Goal: Task Accomplishment & Management: Complete application form

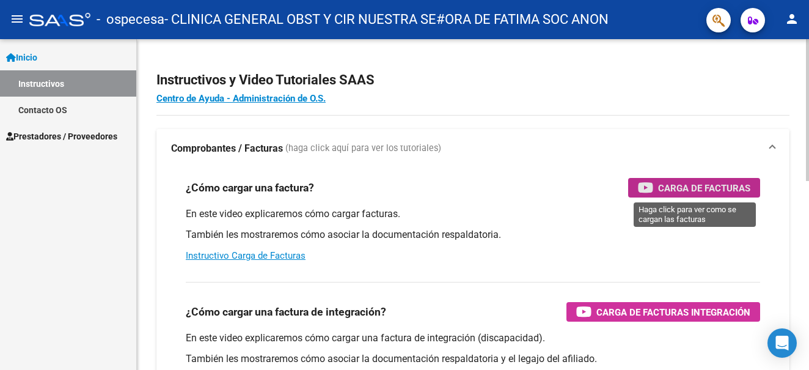
click at [716, 185] on span "Carga de Facturas" at bounding box center [704, 187] width 92 height 15
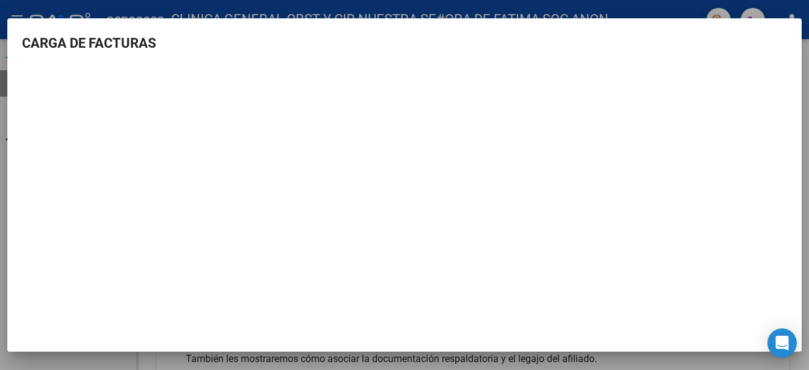
scroll to position [2, 0]
click at [62, 12] on div at bounding box center [404, 185] width 809 height 370
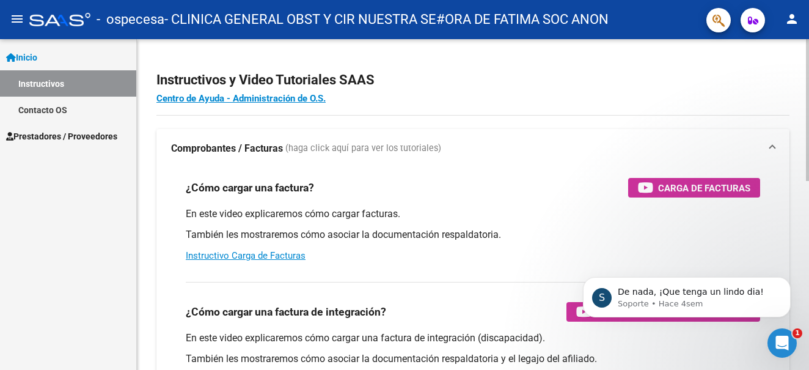
scroll to position [0, 0]
click at [54, 106] on link "Contacto OS" at bounding box center [68, 110] width 136 height 26
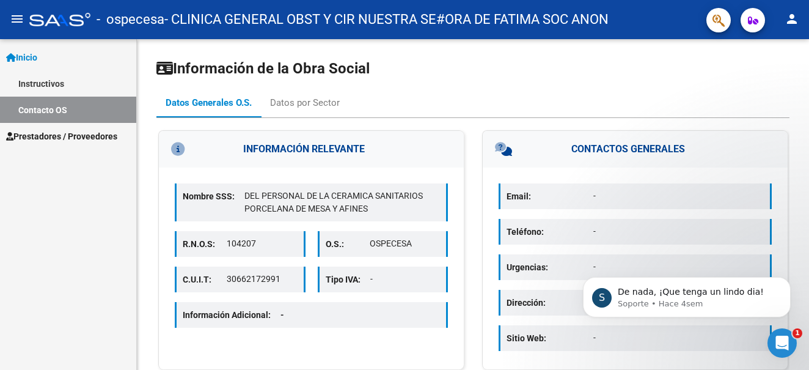
click at [52, 83] on link "Instructivos" at bounding box center [68, 83] width 136 height 26
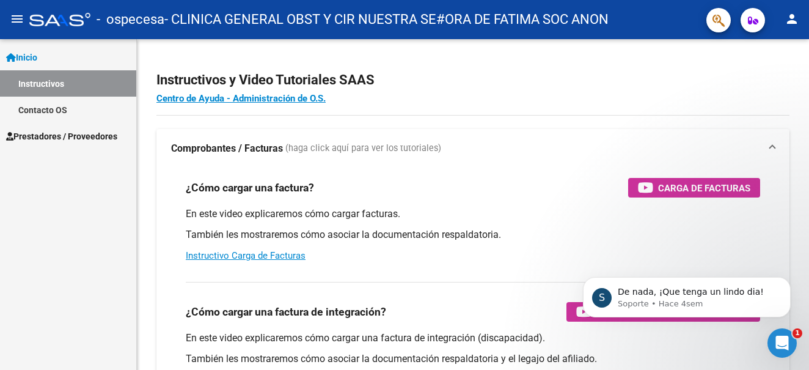
click at [57, 137] on span "Prestadores / Proveedores" at bounding box center [61, 136] width 111 height 13
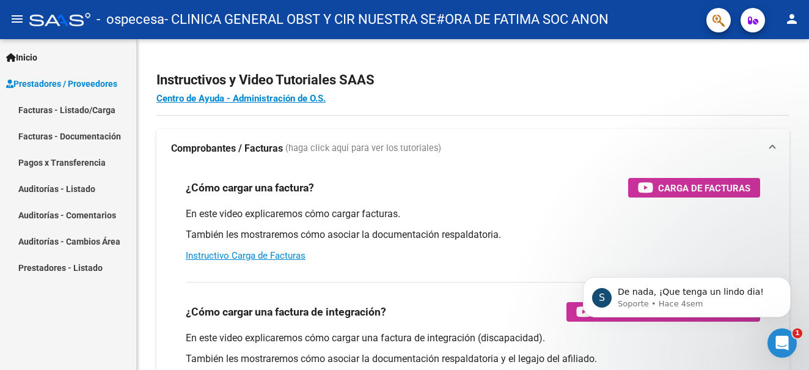
click at [82, 106] on link "Facturas - Listado/Carga" at bounding box center [68, 110] width 136 height 26
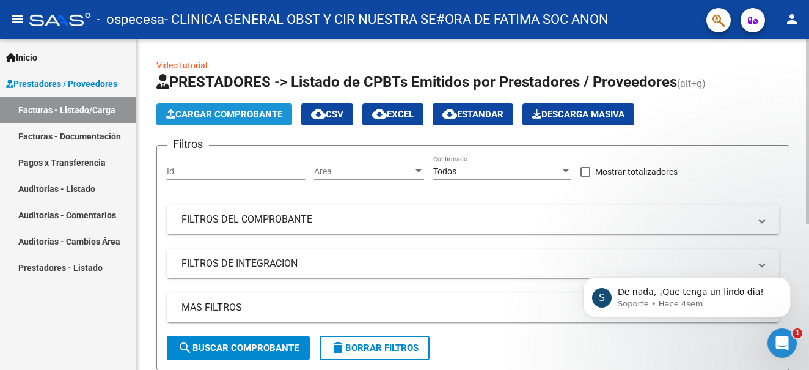
click at [213, 108] on button "Cargar Comprobante" at bounding box center [224, 114] width 136 height 22
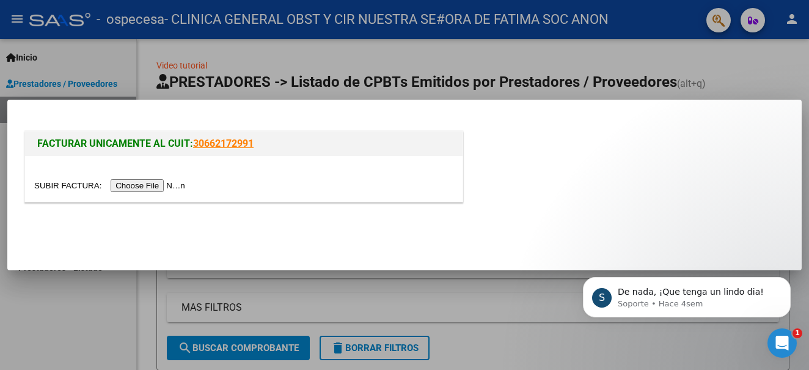
click at [765, 68] on div at bounding box center [404, 185] width 809 height 370
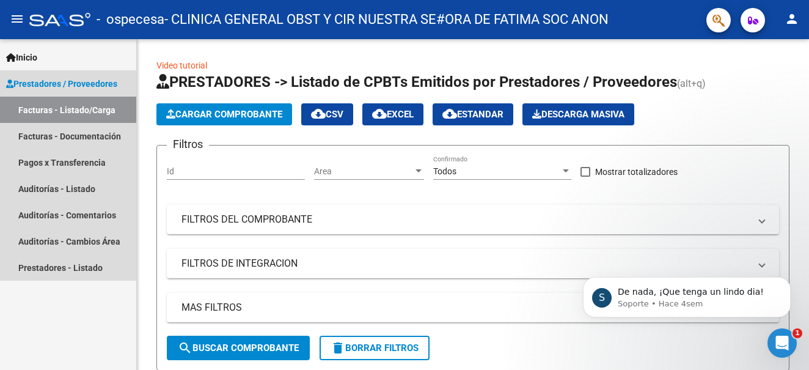
click at [50, 105] on link "Facturas - Listado/Carga" at bounding box center [68, 110] width 136 height 26
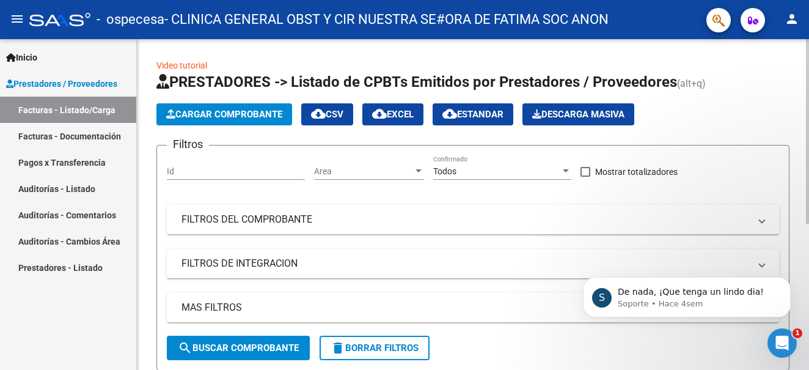
click at [222, 107] on button "Cargar Comprobante" at bounding box center [224, 114] width 136 height 22
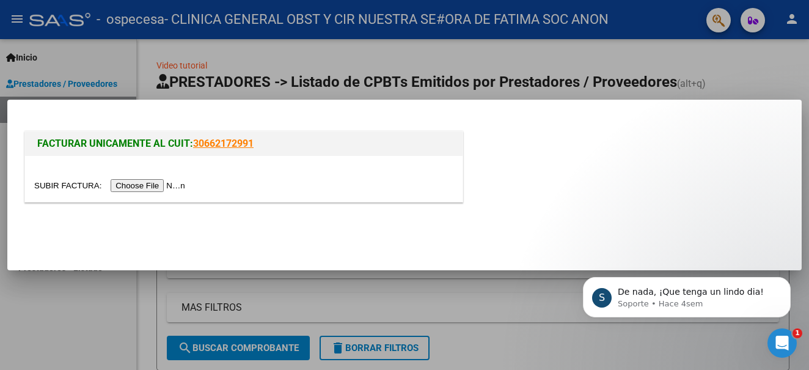
click at [237, 141] on link "30662172991" at bounding box center [223, 144] width 61 height 12
click at [151, 184] on input "file" at bounding box center [111, 185] width 155 height 13
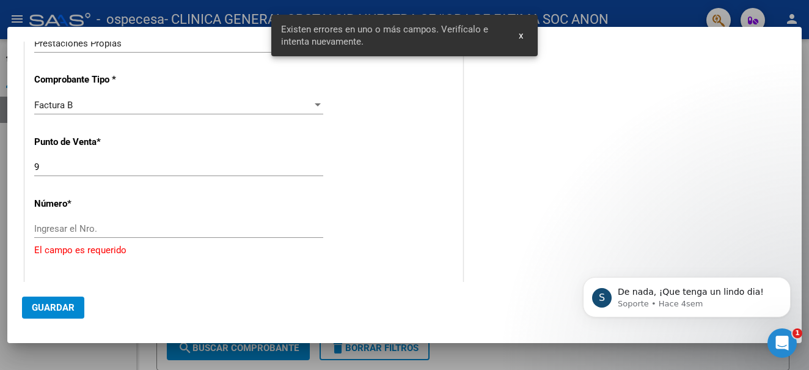
scroll to position [312, 0]
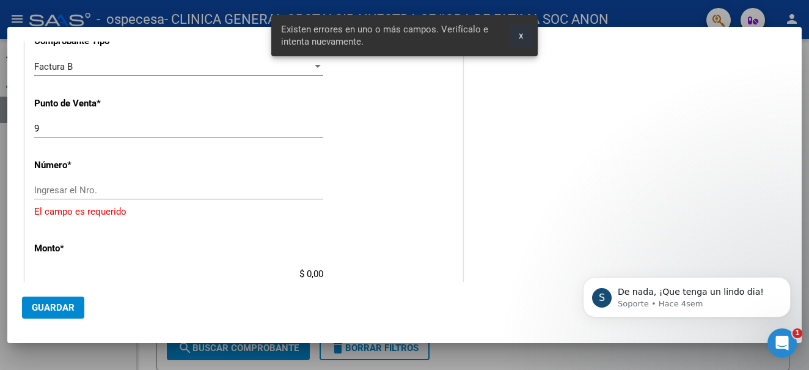
click at [522, 35] on span "x" at bounding box center [521, 35] width 4 height 11
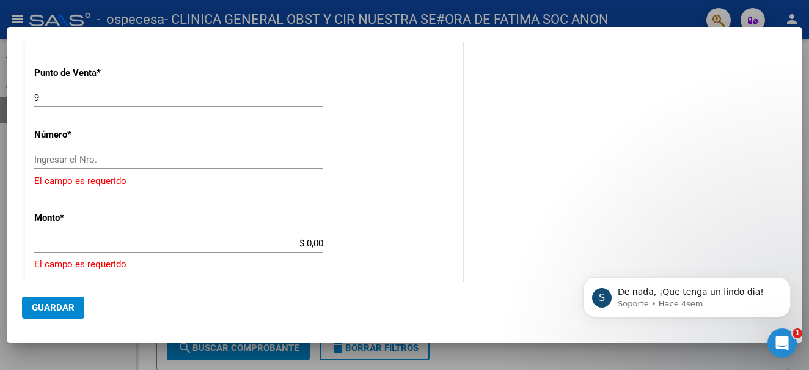
scroll to position [373, 0]
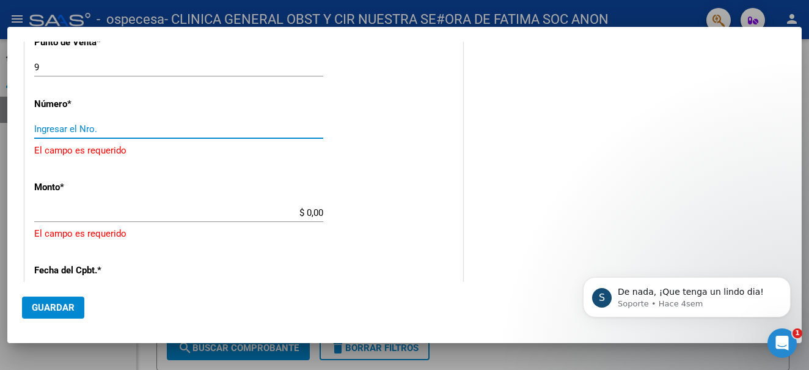
click at [128, 133] on input "Ingresar el Nro." at bounding box center [178, 128] width 289 height 11
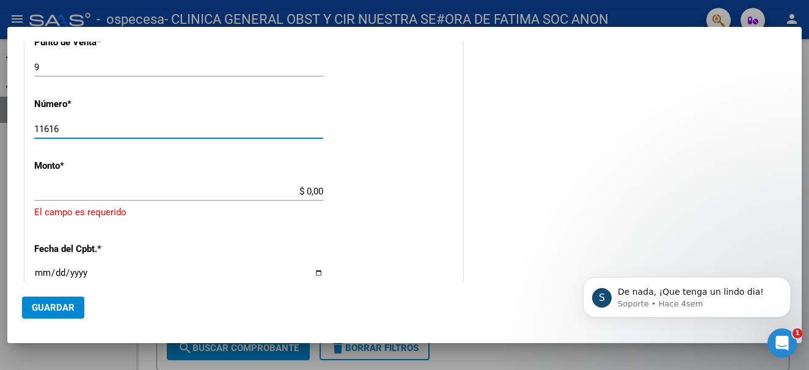
type input "11616"
click at [119, 193] on input "$ 0,00" at bounding box center [178, 191] width 289 height 11
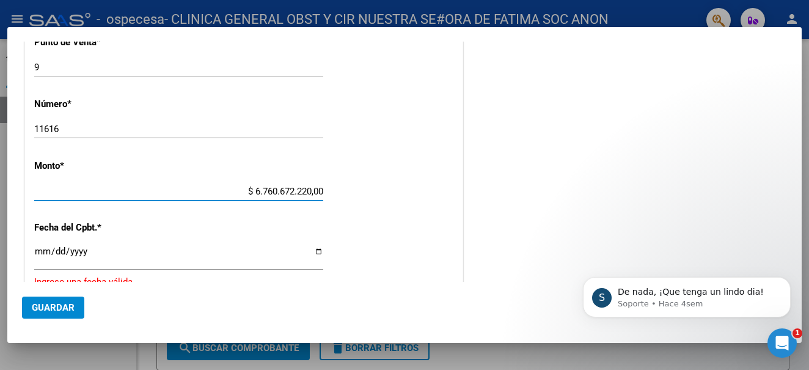
click at [320, 191] on input "$ 6.760.672.220,00" at bounding box center [178, 191] width 289 height 11
type input "$ 2.676.067,22"
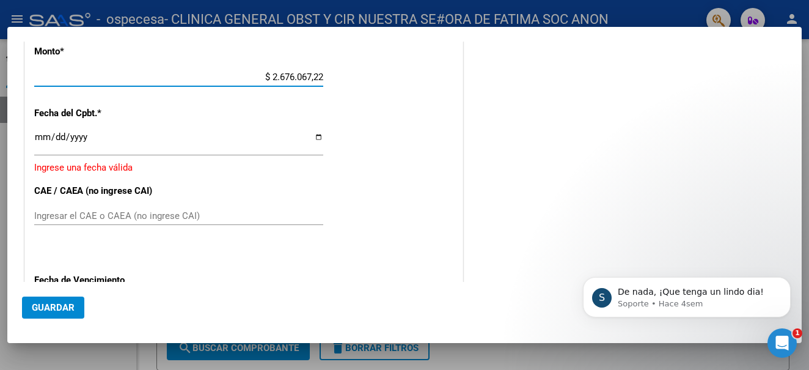
scroll to position [496, 0]
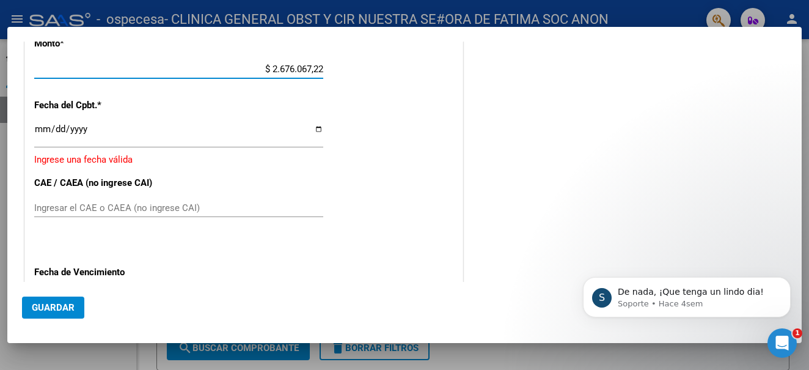
click at [314, 127] on input "Ingresar la fecha" at bounding box center [178, 134] width 289 height 20
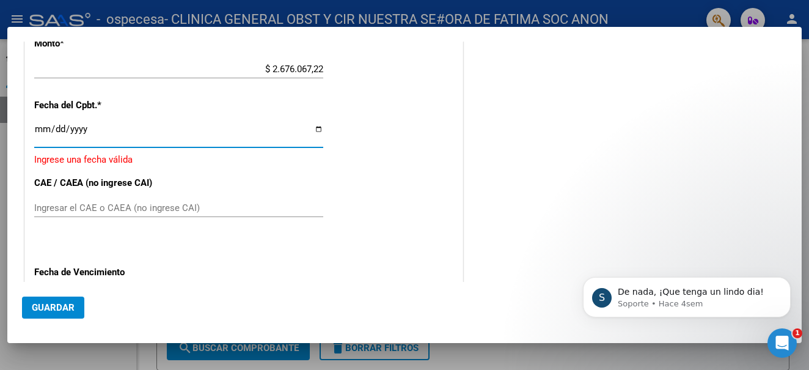
type input "[DATE]"
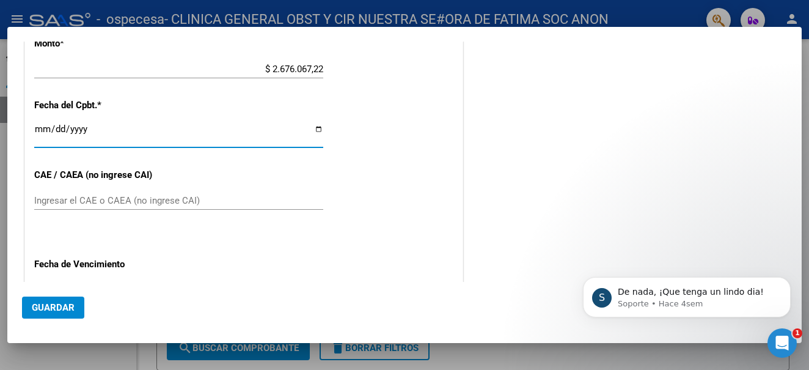
click at [233, 196] on input "Ingresar el CAE o CAEA (no ingrese CAI)" at bounding box center [178, 200] width 289 height 11
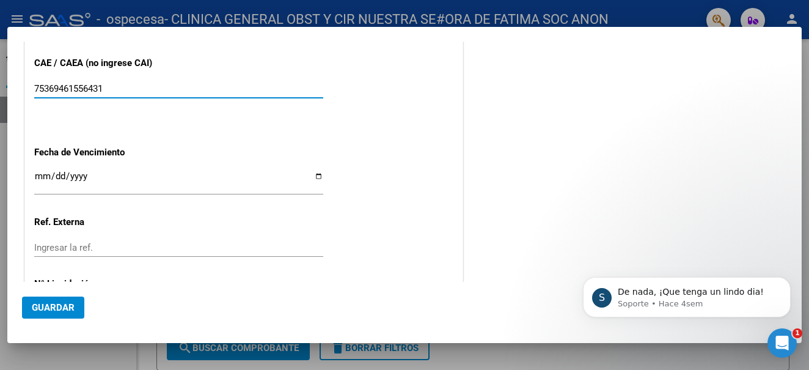
scroll to position [618, 0]
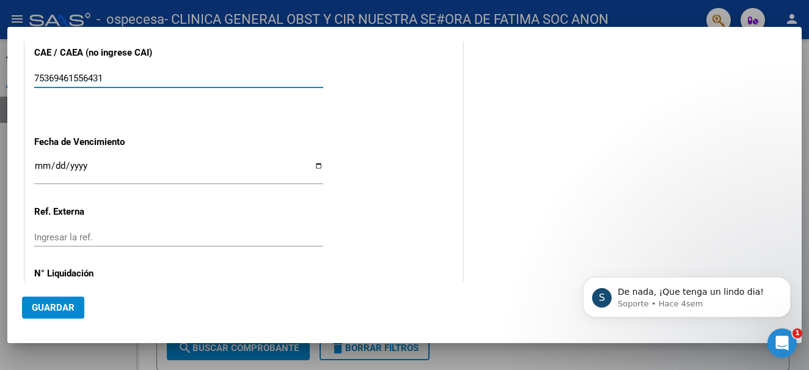
type input "75369461556431"
click at [84, 167] on input "Ingresar la fecha" at bounding box center [178, 171] width 289 height 20
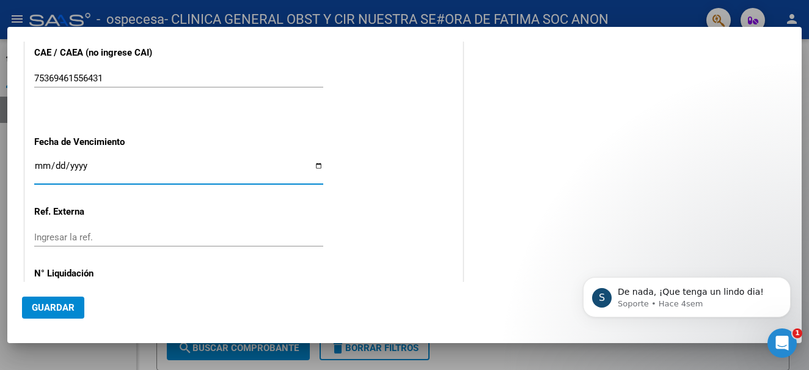
click at [318, 167] on input "Ingresar la fecha" at bounding box center [178, 171] width 289 height 20
type input "[DATE]"
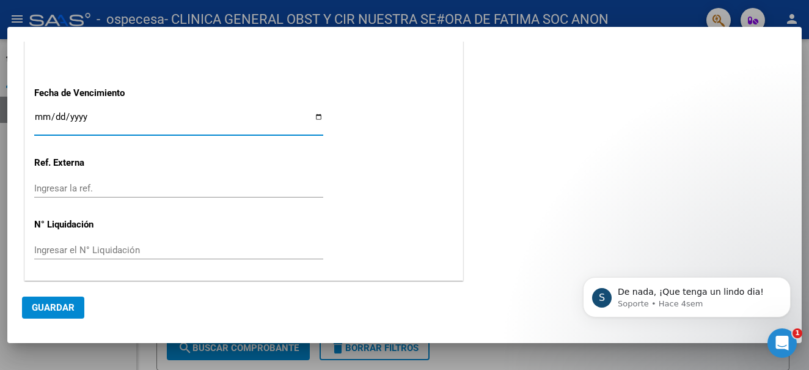
scroll to position [668, 0]
click at [51, 307] on span "Guardar" at bounding box center [53, 307] width 43 height 11
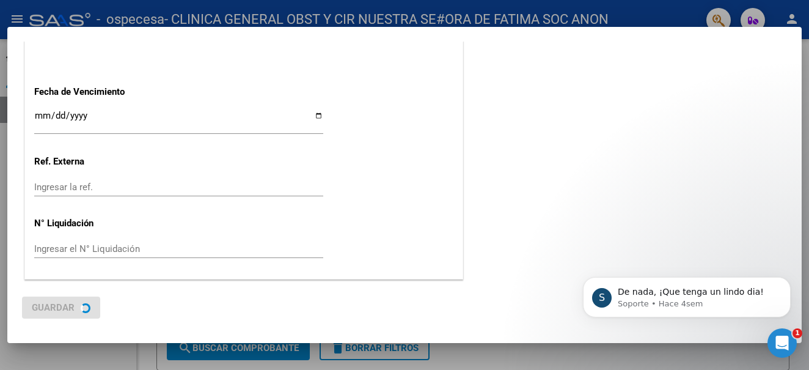
scroll to position [0, 0]
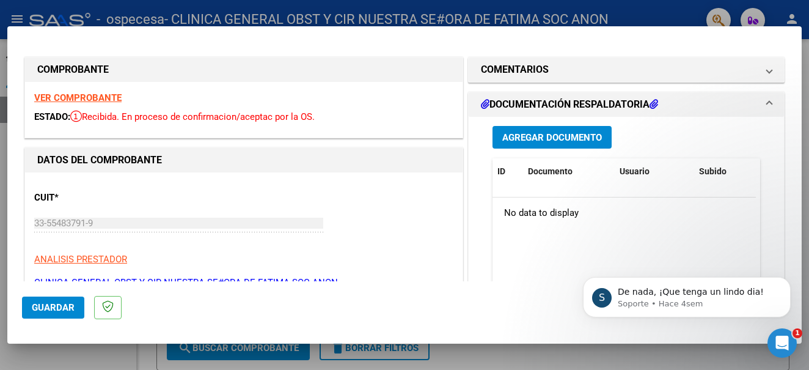
click at [559, 132] on span "Agregar Documento" at bounding box center [552, 137] width 100 height 11
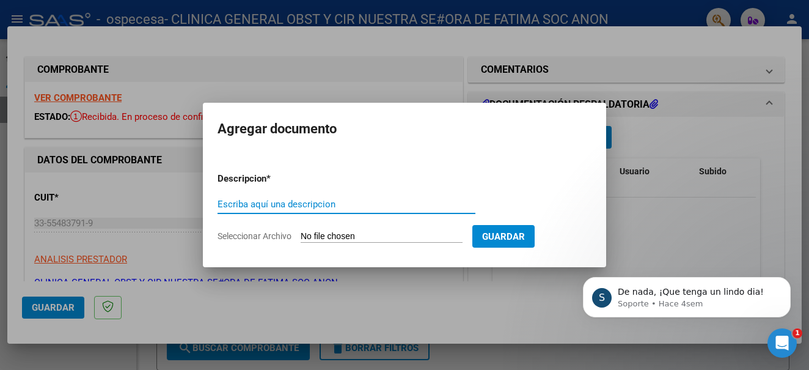
click at [401, 235] on input "Seleccionar Archivo" at bounding box center [382, 237] width 162 height 12
type input "C:\fakepath\rendicion ambulatoria [DATE].pdf"
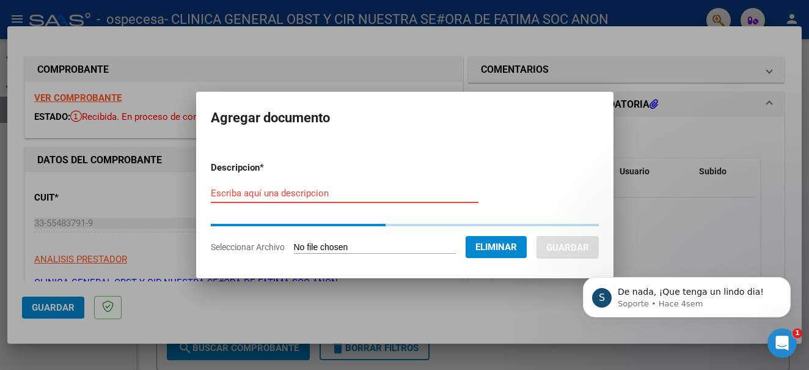
click at [307, 194] on input "Escriba aquí una descripcion" at bounding box center [345, 193] width 268 height 11
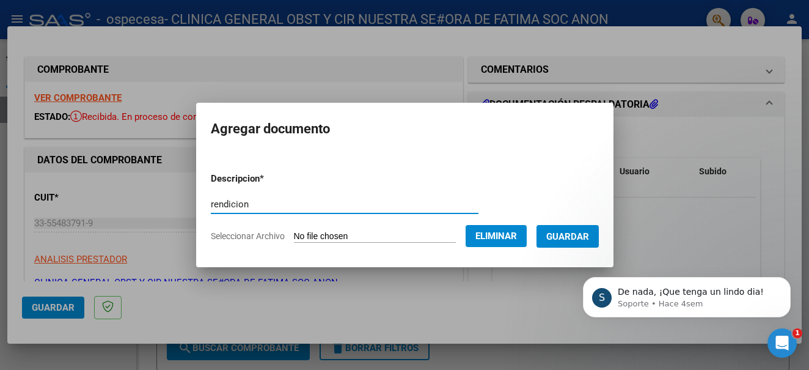
type input "rendicion"
click at [589, 235] on span "Guardar" at bounding box center [567, 236] width 43 height 11
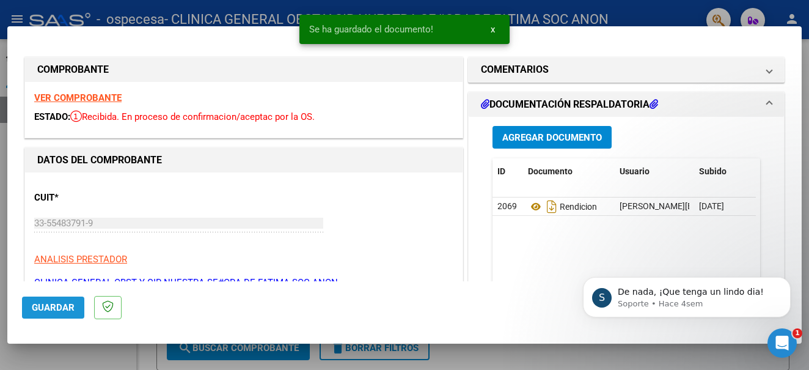
click at [58, 305] on span "Guardar" at bounding box center [53, 307] width 43 height 11
click at [568, 134] on span "Agregar Documento" at bounding box center [552, 137] width 100 height 11
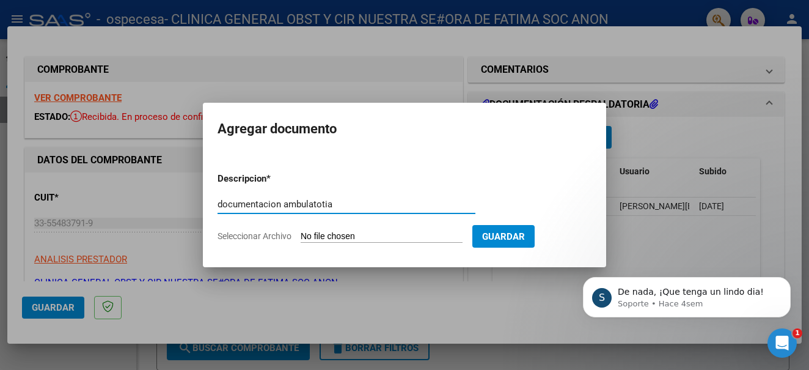
type input "documentacion ambulatotia"
click at [354, 234] on input "Seleccionar Archivo" at bounding box center [382, 237] width 162 height 12
type input "C:\fakepath\documentacion ceramica agosto.pdf"
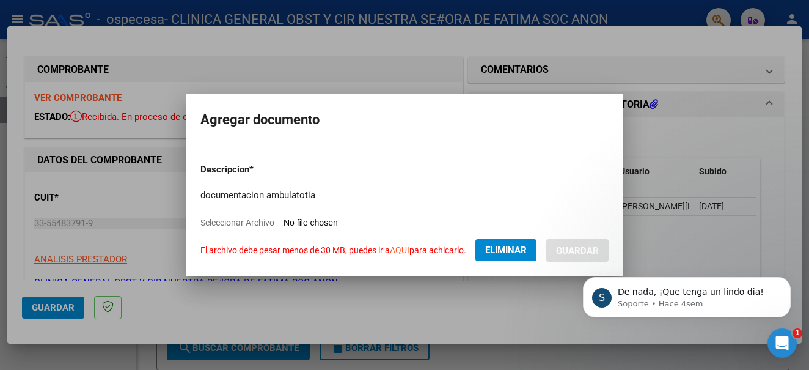
click at [443, 249] on span "El archivo debe pesar menos de 30 MB, puedes ir a AQUI para achicarlo." at bounding box center [333, 250] width 266 height 10
click at [505, 249] on span "Eliminar" at bounding box center [506, 249] width 42 height 11
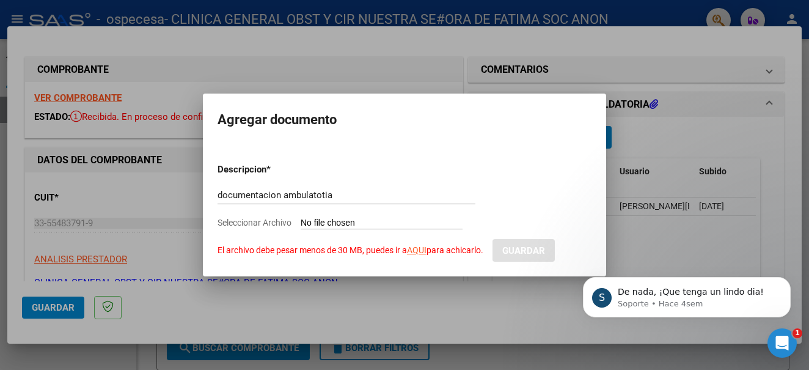
click at [331, 225] on input "Seleccionar Archivo El archivo debe pesar menos de 30 MB, puedes ir a AQUI para…" at bounding box center [382, 224] width 162 height 12
type input "C:\fakepath\documentacion ceramica agosto_compressed.pdf"
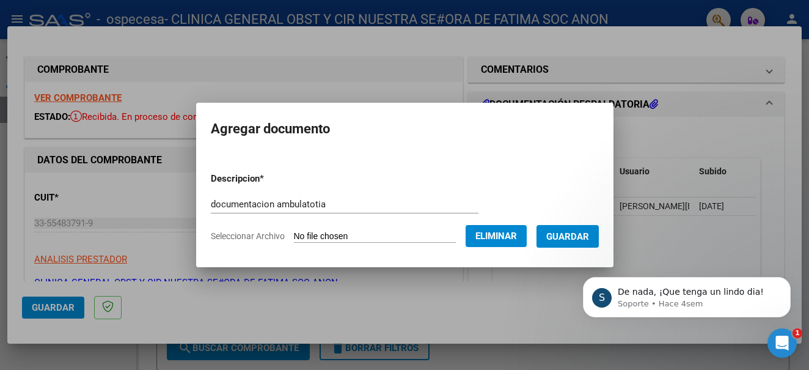
click at [584, 236] on span "Guardar" at bounding box center [567, 236] width 43 height 11
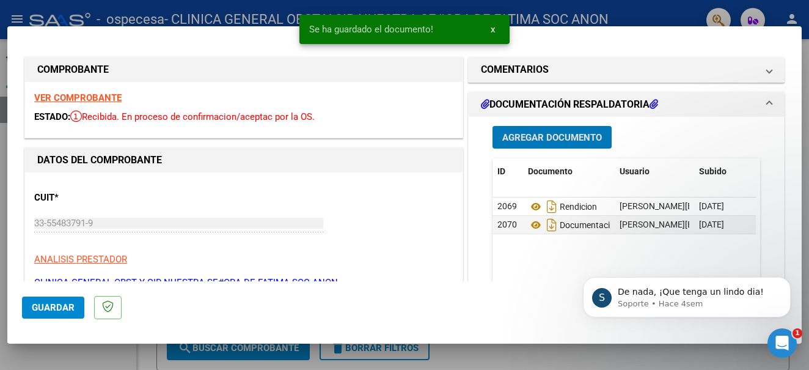
click at [56, 302] on span "Guardar" at bounding box center [53, 307] width 43 height 11
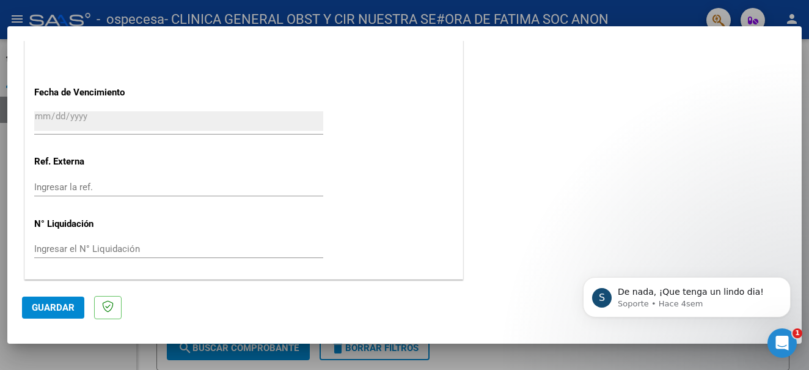
scroll to position [691, 0]
click at [48, 300] on button "Guardar" at bounding box center [53, 307] width 62 height 22
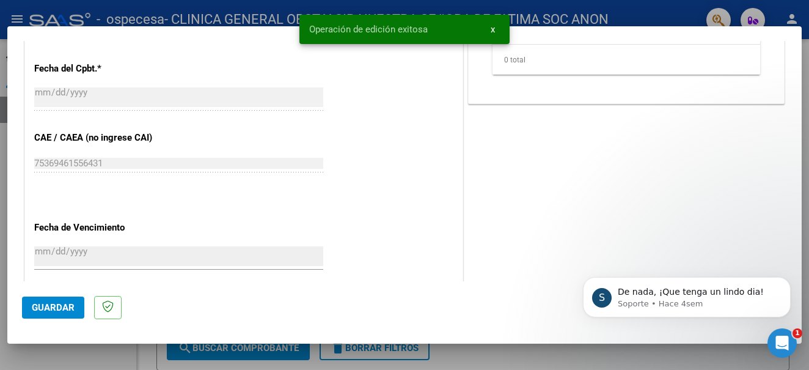
scroll to position [325, 0]
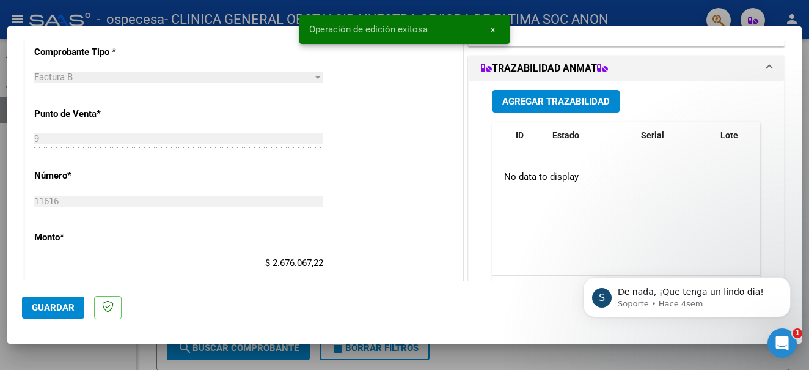
click at [210, 5] on div at bounding box center [404, 185] width 809 height 370
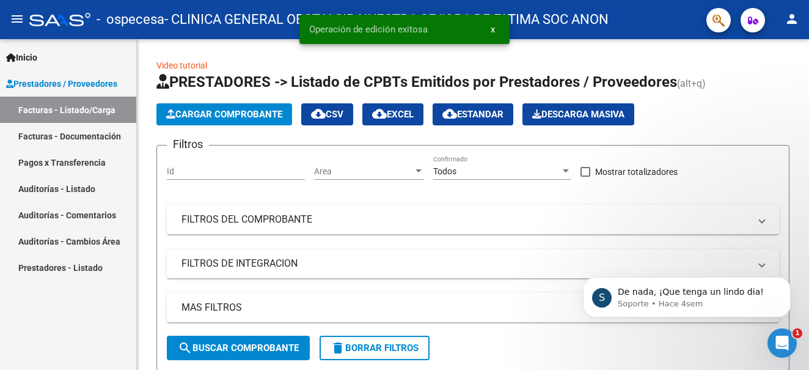
drag, startPoint x: 70, startPoint y: 134, endPoint x: 75, endPoint y: 138, distance: 6.6
click at [70, 133] on link "Facturas - Documentación" at bounding box center [68, 136] width 136 height 26
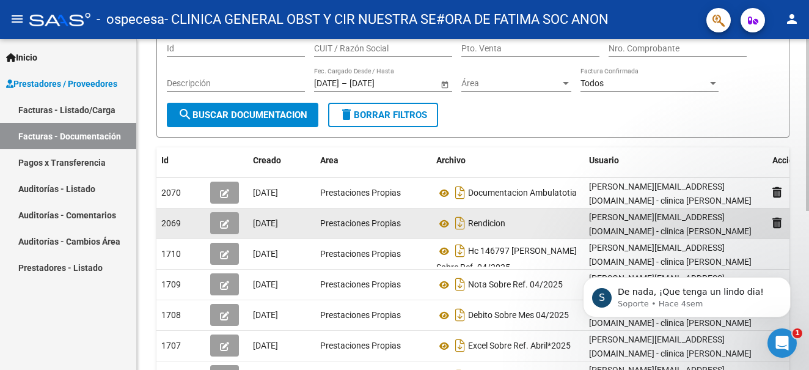
scroll to position [122, 0]
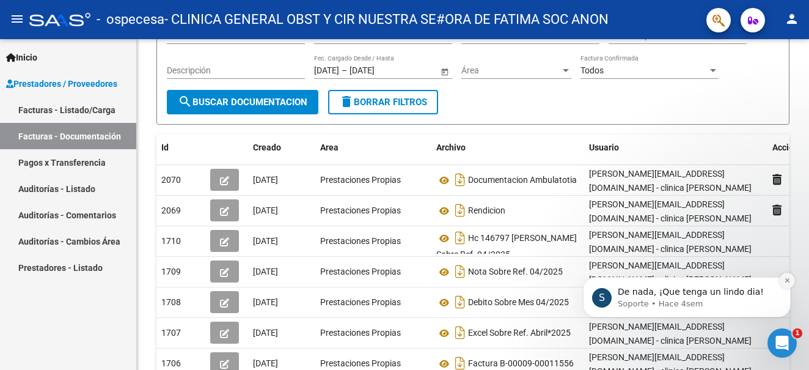
click at [788, 279] on icon "Dismiss notification" at bounding box center [787, 280] width 4 height 4
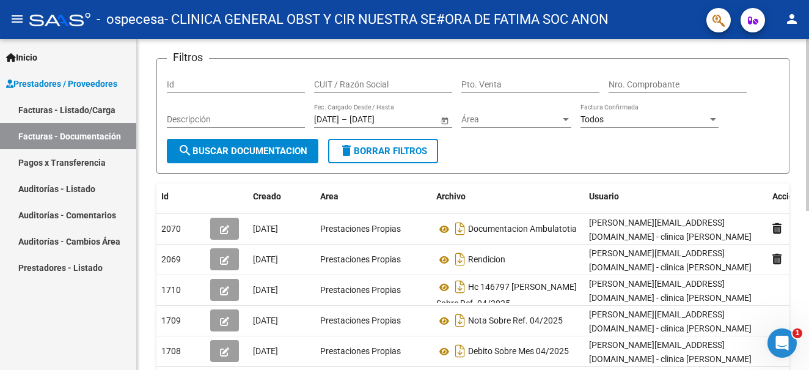
scroll to position [0, 0]
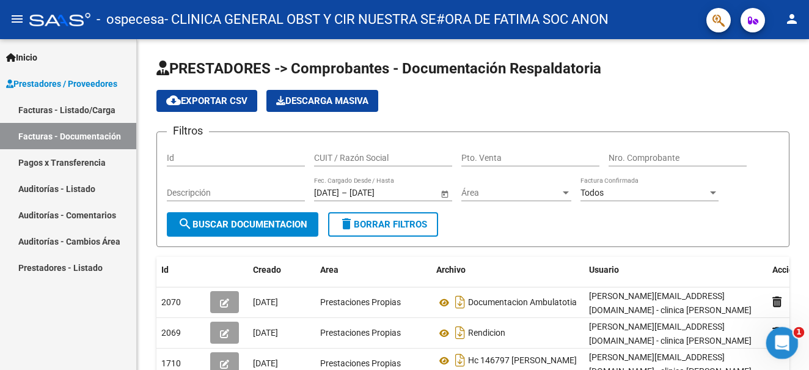
click at [782, 331] on div "Abrir Intercom Messenger" at bounding box center [780, 341] width 40 height 40
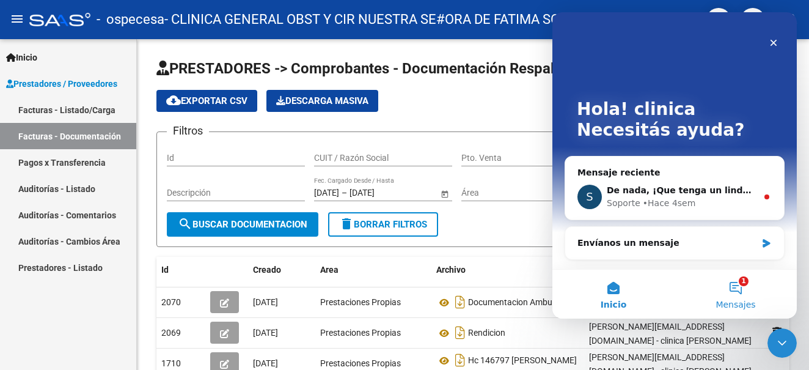
click at [736, 291] on button "1 Mensajes" at bounding box center [736, 294] width 122 height 49
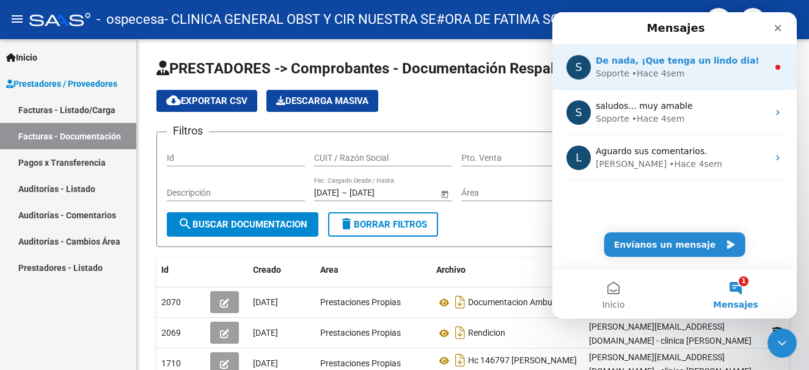
click at [692, 67] on div "De nada, ¡Que tenga un lindo dia!" at bounding box center [682, 60] width 172 height 13
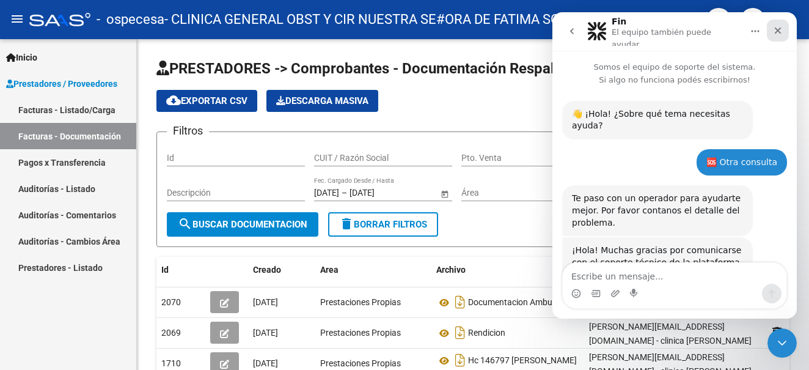
scroll to position [50, 0]
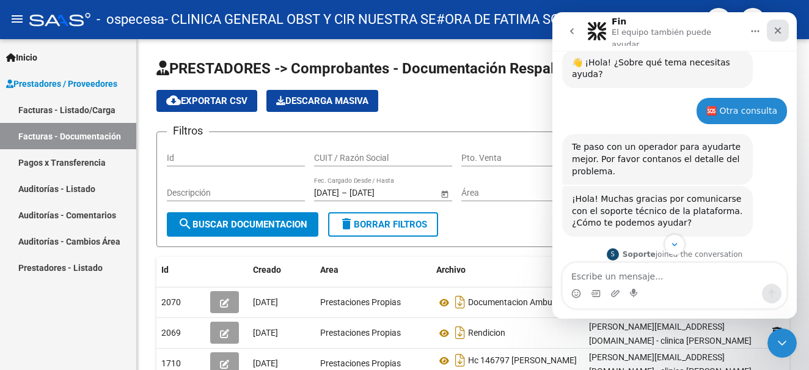
click at [778, 26] on icon "Cerrar" at bounding box center [778, 31] width 10 height 10
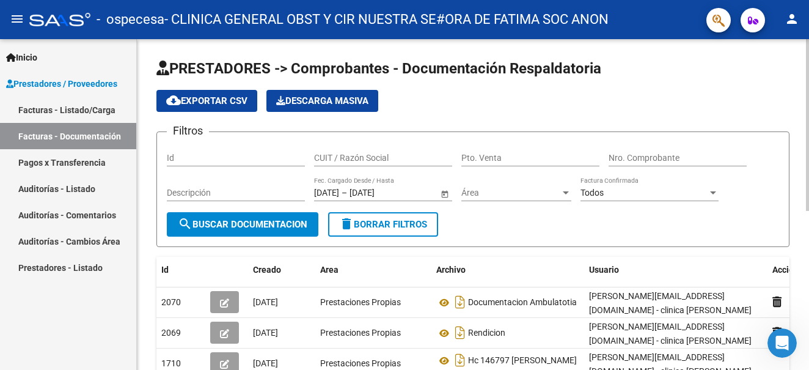
scroll to position [483, 0]
